Goal: Information Seeking & Learning: Learn about a topic

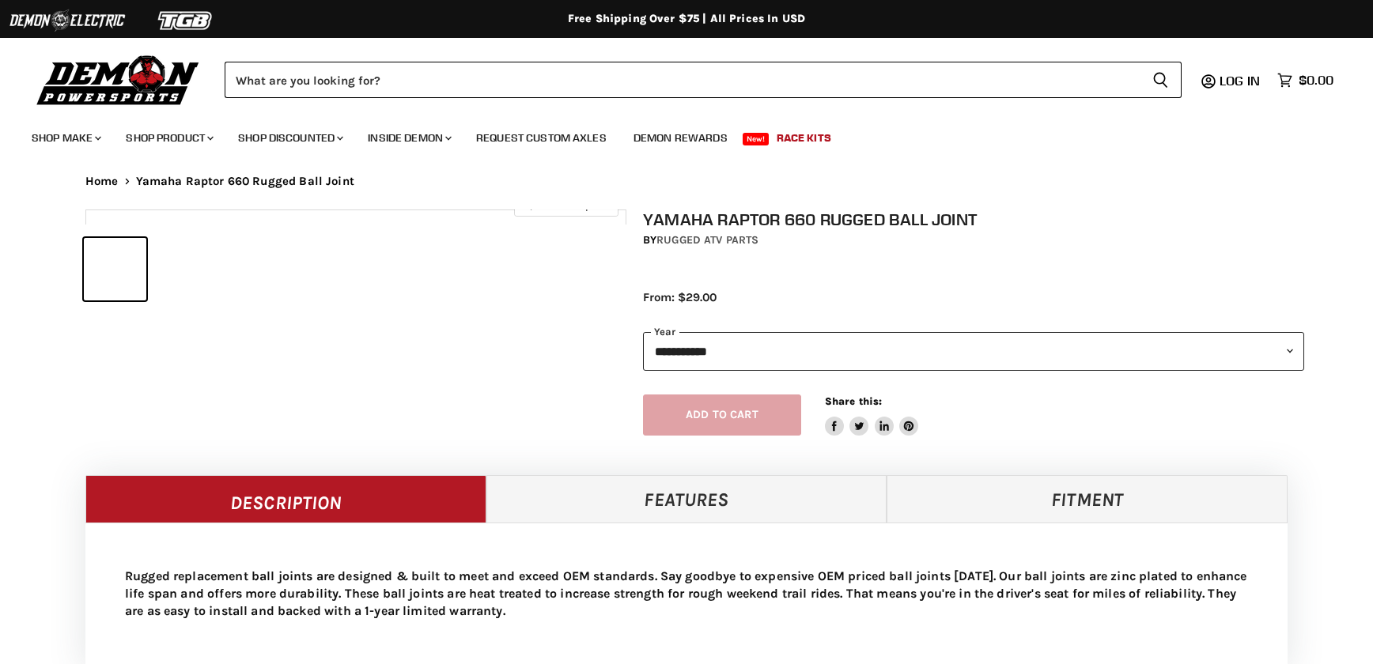
select select "******"
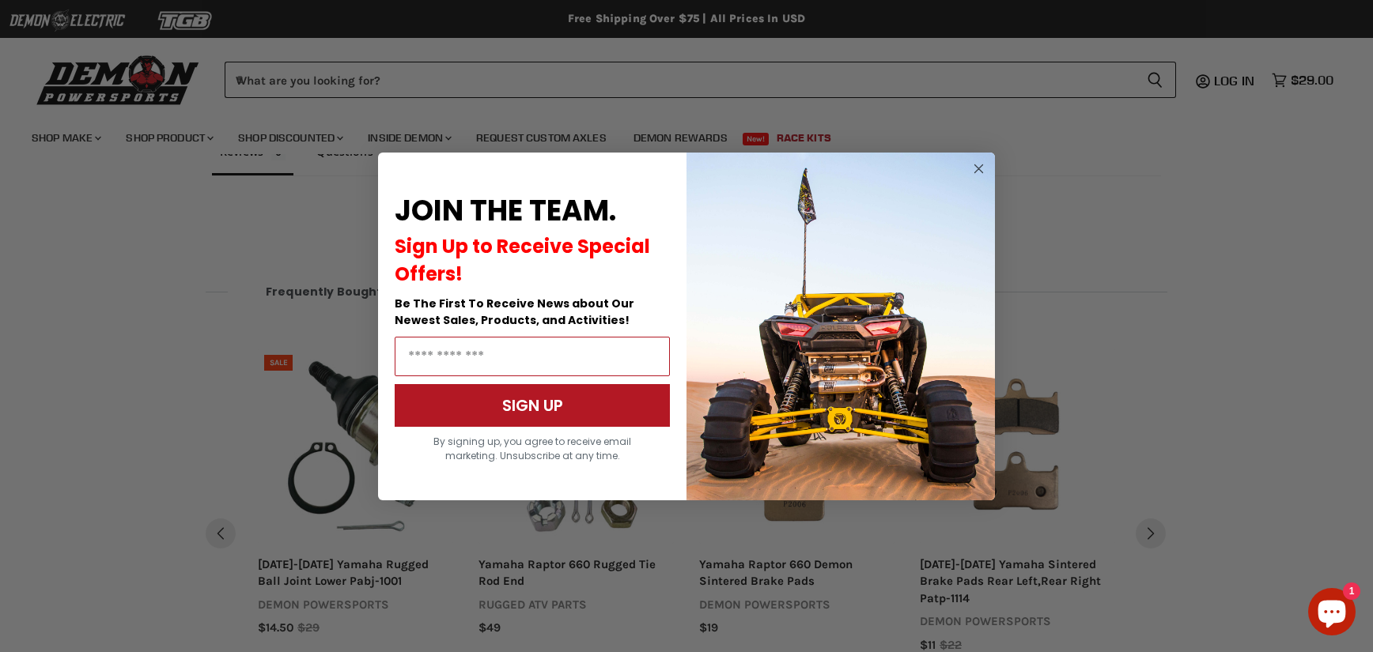
scroll to position [1145, 0]
